Goal: Task Accomplishment & Management: Manage account settings

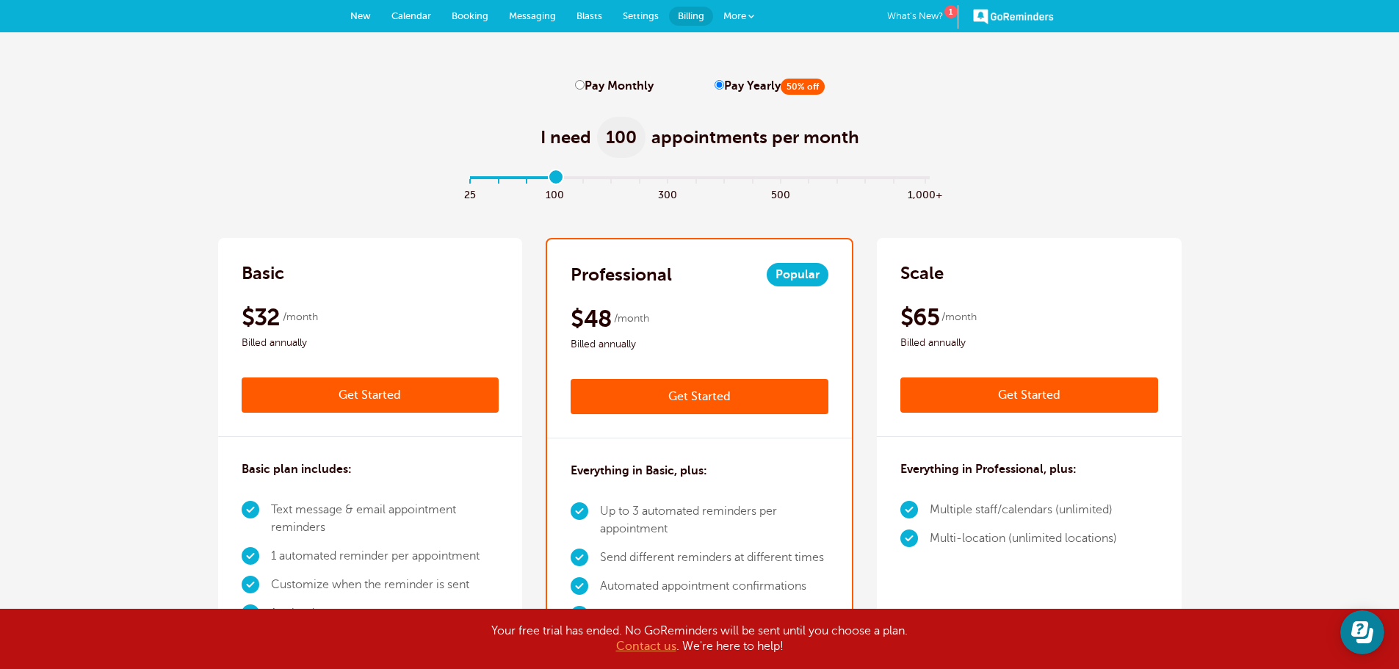
drag, startPoint x: 480, startPoint y: 178, endPoint x: 558, endPoint y: 178, distance: 78.6
click at [558, 179] on input "range" at bounding box center [699, 180] width 475 height 3
drag, startPoint x: 558, startPoint y: 178, endPoint x: 339, endPoint y: 203, distance: 220.3
click at [462, 182] on input "range" at bounding box center [699, 180] width 475 height 3
click at [499, 179] on input "range" at bounding box center [699, 180] width 475 height 3
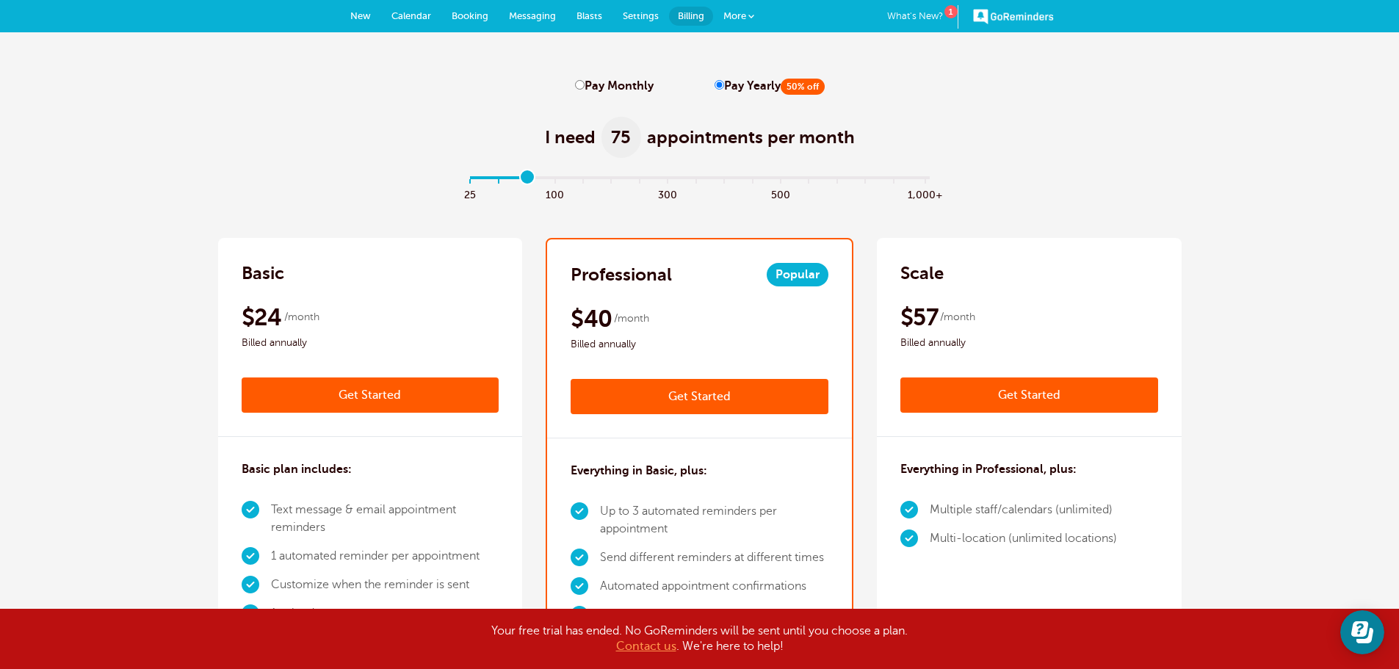
click at [530, 179] on input "range" at bounding box center [699, 180] width 475 height 3
click at [499, 179] on input "range" at bounding box center [699, 180] width 475 height 3
click at [531, 179] on input "range" at bounding box center [699, 180] width 475 height 3
click at [559, 179] on input "range" at bounding box center [699, 180] width 475 height 3
type input "1"
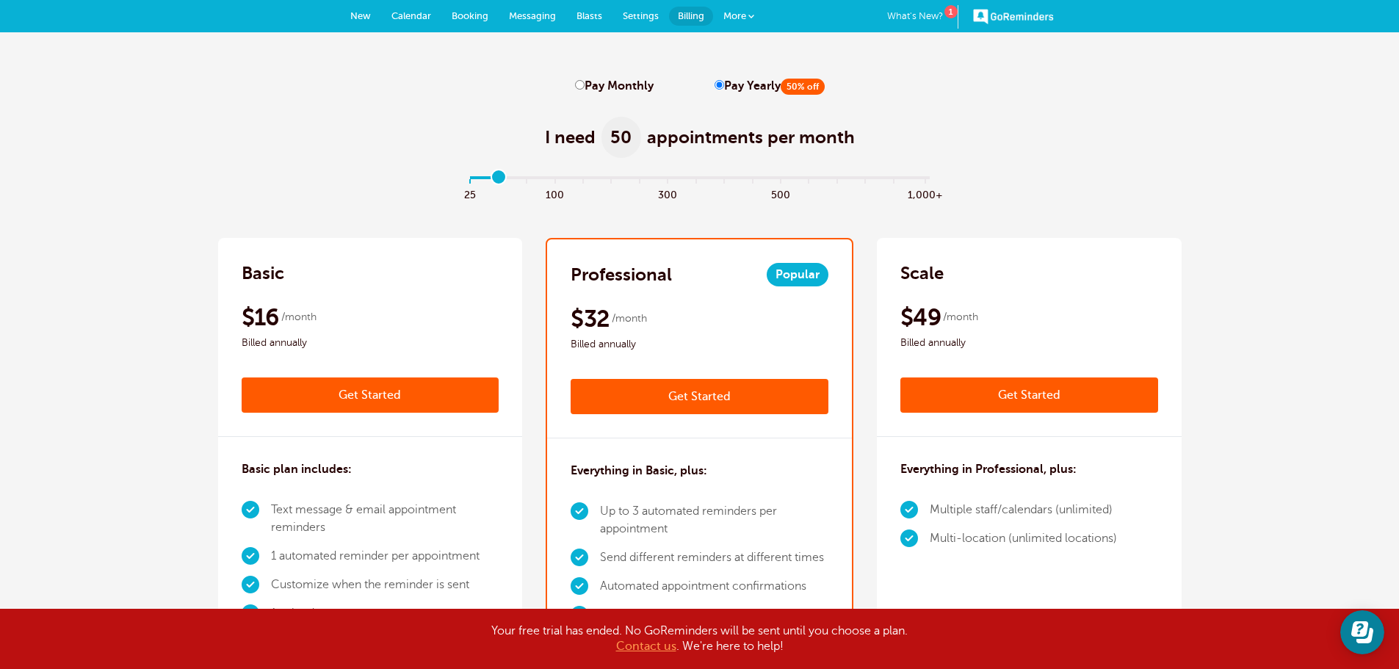
click at [494, 180] on input "range" at bounding box center [699, 180] width 475 height 3
click at [588, 83] on label "Pay Monthly" at bounding box center [614, 86] width 79 height 14
click at [585, 83] on input "Pay Monthly" at bounding box center [580, 85] width 10 height 10
radio input "true"
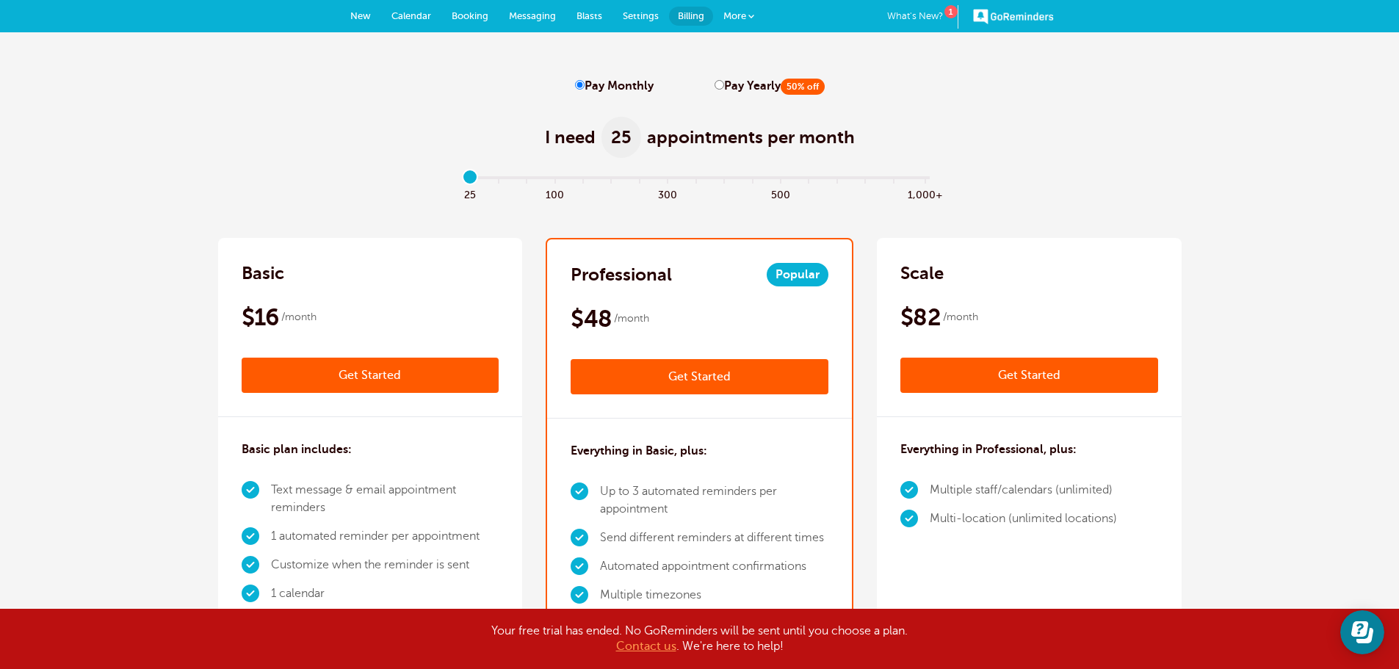
click at [473, 179] on input "range" at bounding box center [699, 180] width 475 height 3
click at [475, 179] on input "range" at bounding box center [699, 180] width 475 height 3
drag, startPoint x: 475, startPoint y: 177, endPoint x: 462, endPoint y: 188, distance: 17.2
click at [462, 182] on input "range" at bounding box center [699, 180] width 475 height 3
type input "1"
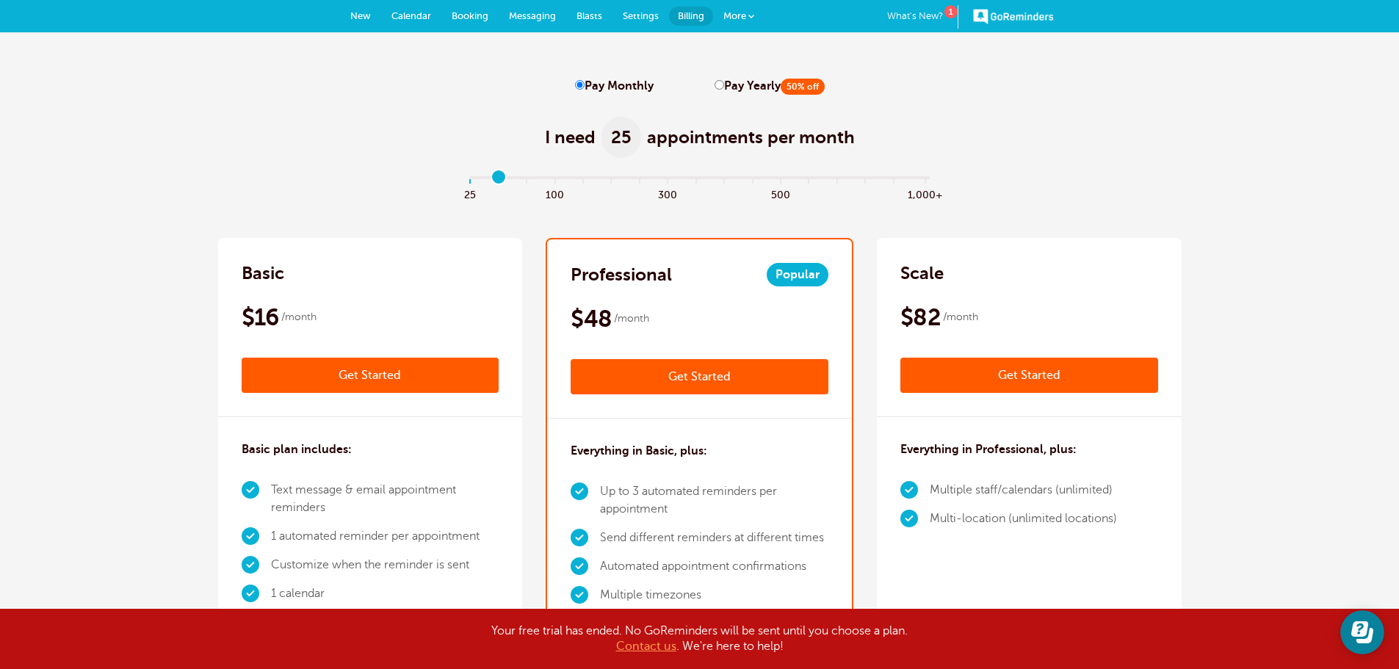
click at [497, 179] on input "range" at bounding box center [699, 180] width 475 height 3
click at [715, 86] on input "Pay Yearly 50% off" at bounding box center [720, 85] width 10 height 10
radio input "true"
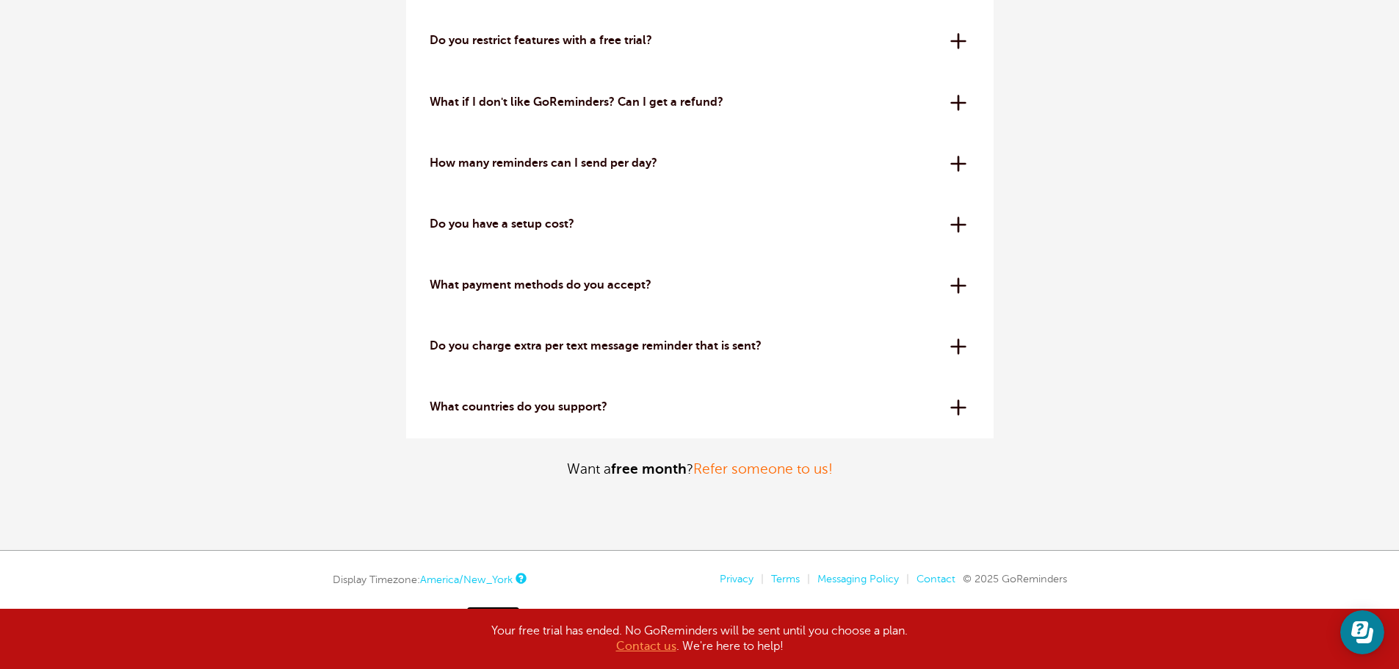
scroll to position [4553, 0]
click at [775, 465] on link "Refer someone to us!" at bounding box center [763, 467] width 140 height 15
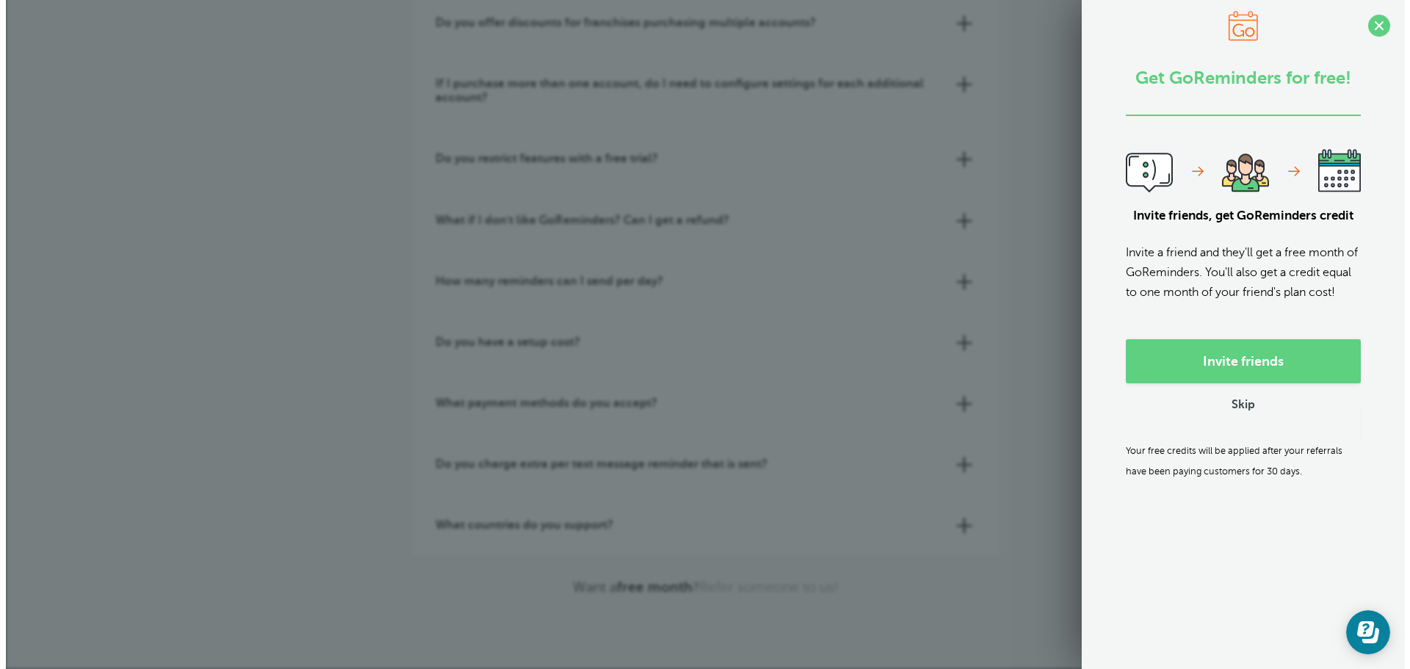
scroll to position [4433, 0]
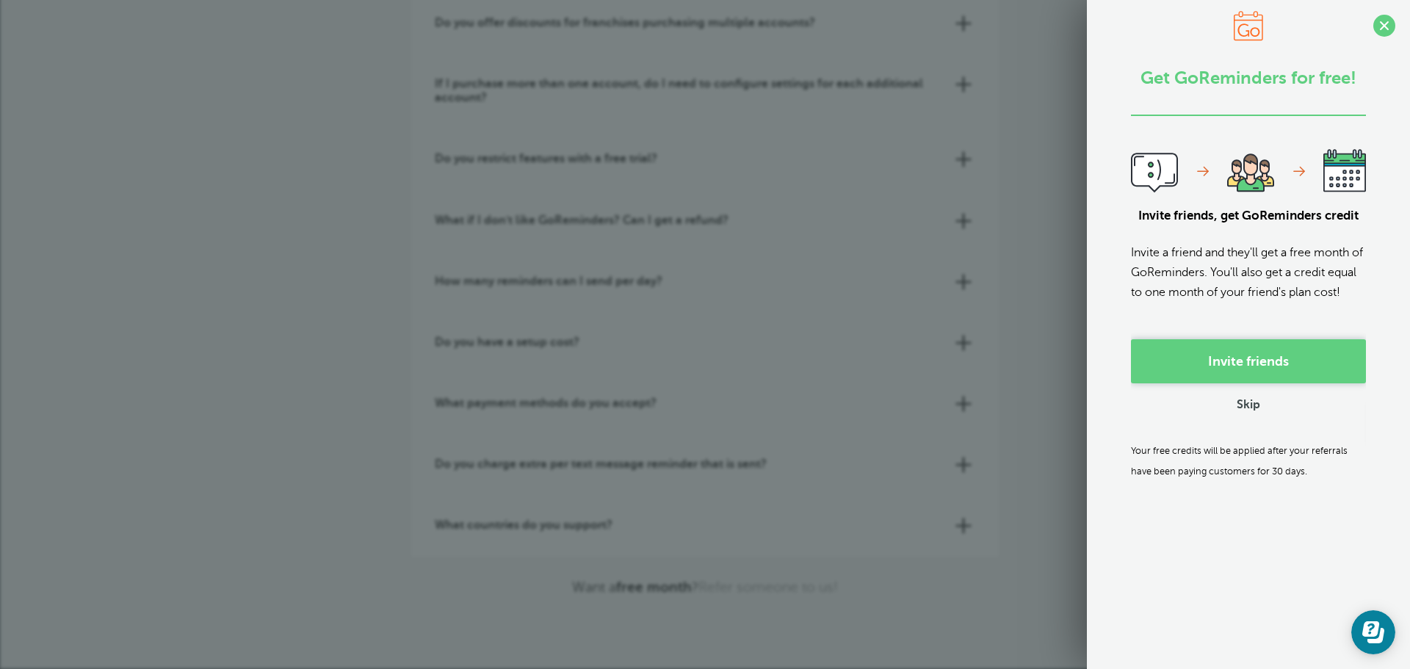
click at [1192, 377] on link "Invite friends" at bounding box center [1248, 361] width 235 height 44
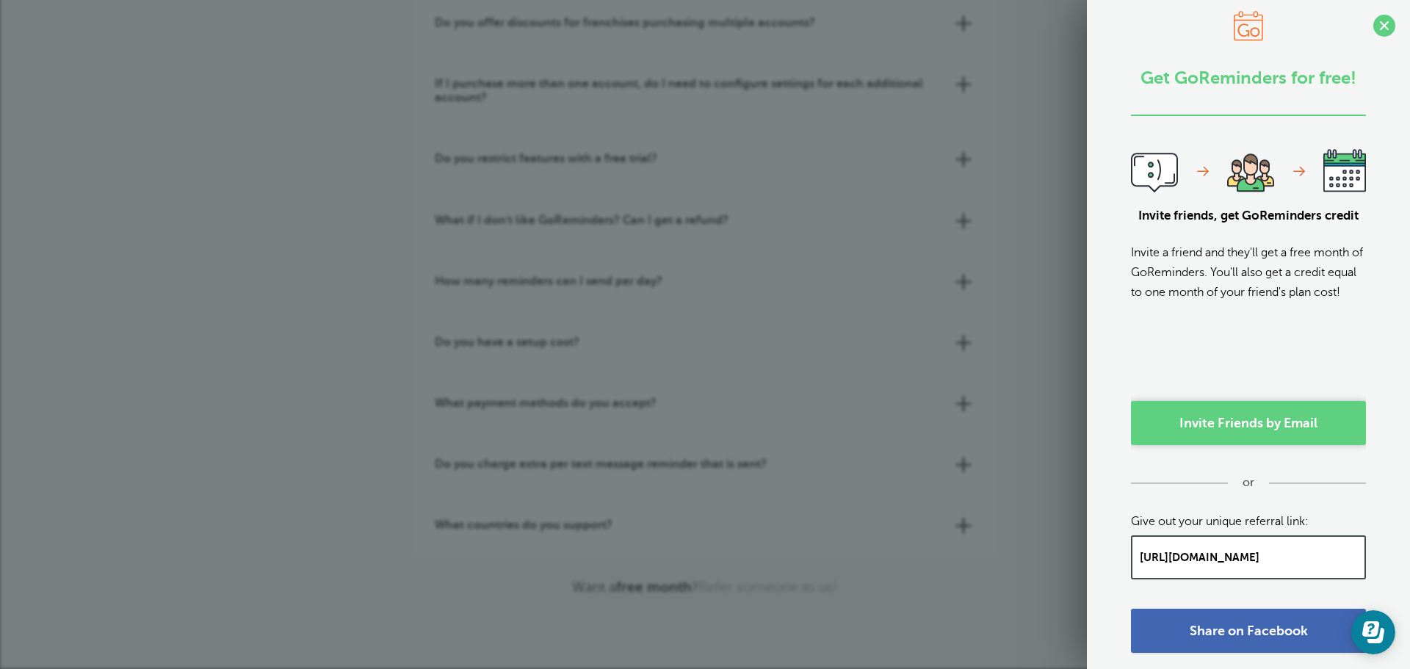
click at [1202, 439] on link "Invite Friends by Email" at bounding box center [1248, 423] width 235 height 44
click at [1191, 436] on link "Invite Friends by Email" at bounding box center [1248, 423] width 235 height 44
click at [1255, 445] on link "Invite Friends by Email" at bounding box center [1248, 423] width 235 height 44
